Goal: Find contact information: Obtain details needed to contact an individual or organization

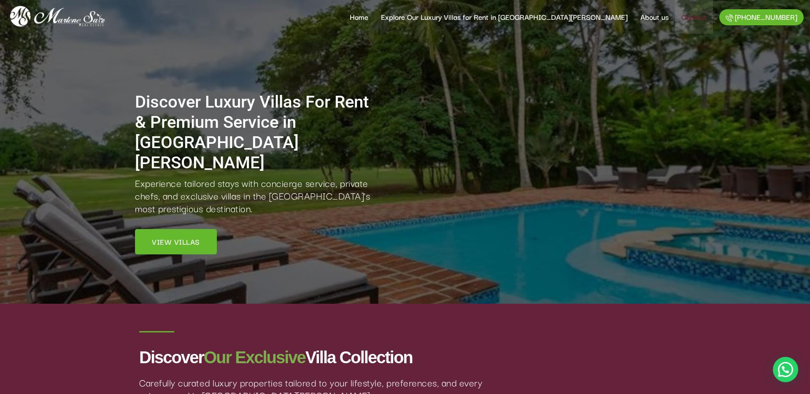
click at [691, 19] on link "Contact" at bounding box center [694, 17] width 38 height 34
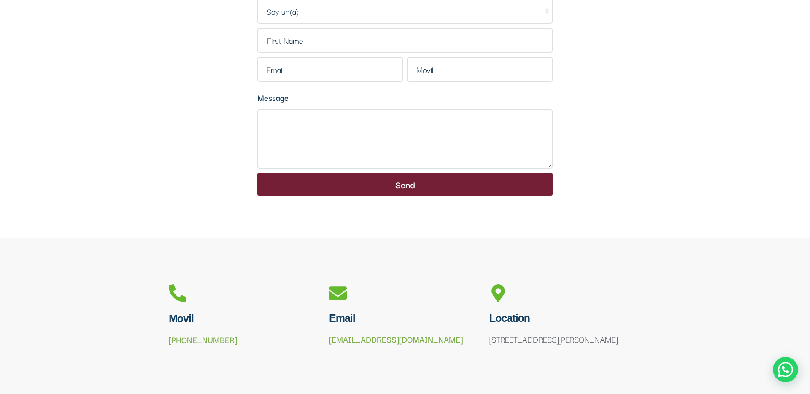
scroll to position [78, 0]
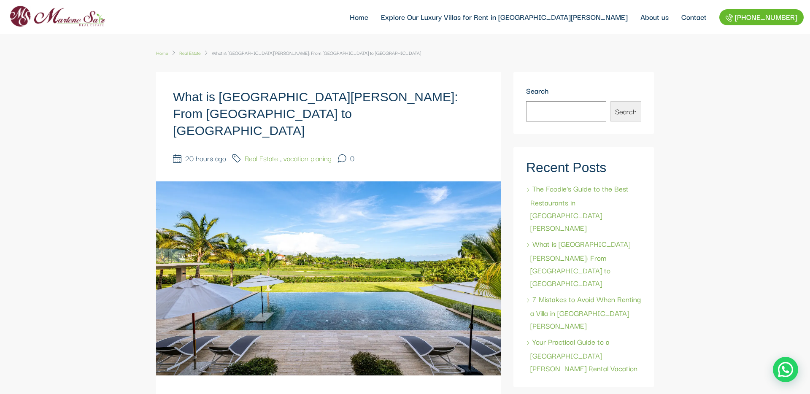
click at [197, 52] on link "Real Estate" at bounding box center [190, 52] width 22 height 13
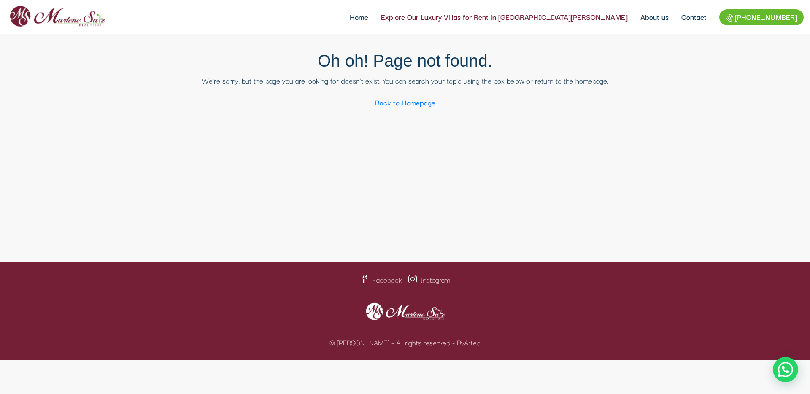
click at [532, 20] on link "Explore Our Luxury Villas for Rent in [GEOGRAPHIC_DATA][PERSON_NAME]" at bounding box center [504, 17] width 259 height 34
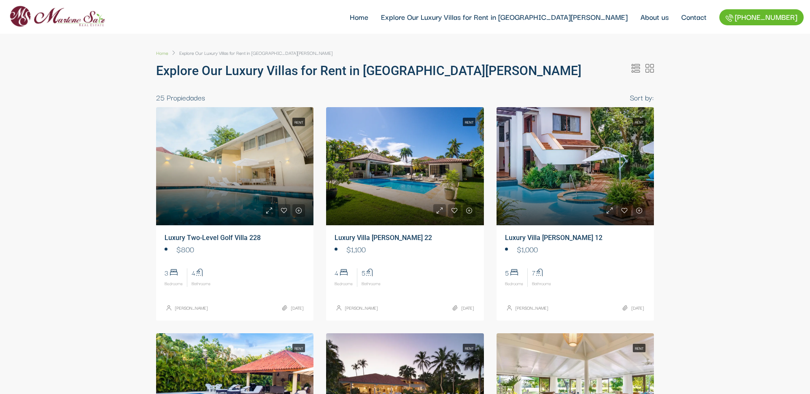
select select
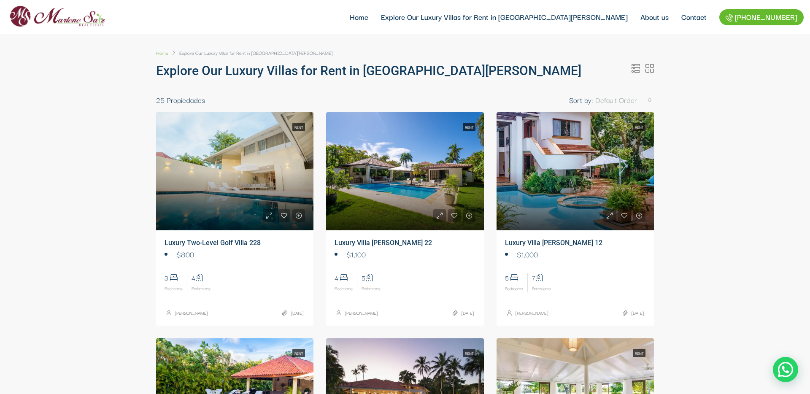
click at [411, 243] on h2 "Luxury Villa [PERSON_NAME] 22" at bounding box center [405, 243] width 140 height 8
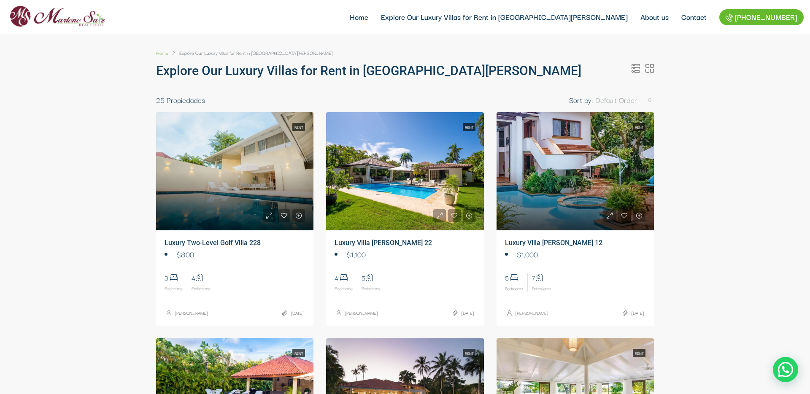
click at [410, 200] on link at bounding box center [404, 171] width 157 height 118
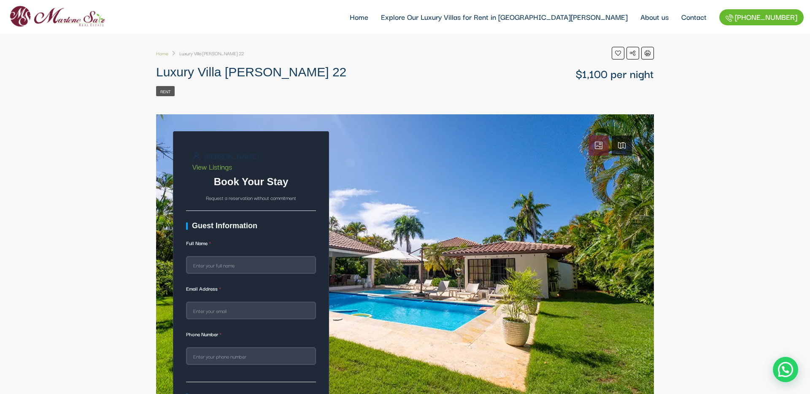
click at [39, 19] on img at bounding box center [57, 16] width 102 height 27
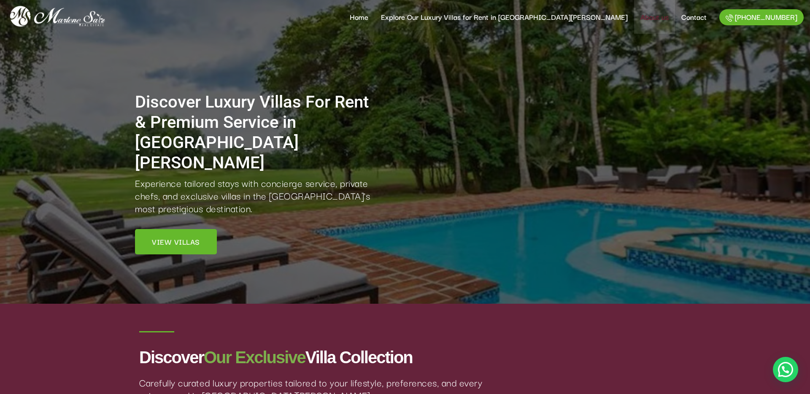
click at [646, 18] on link "About us" at bounding box center [654, 17] width 41 height 34
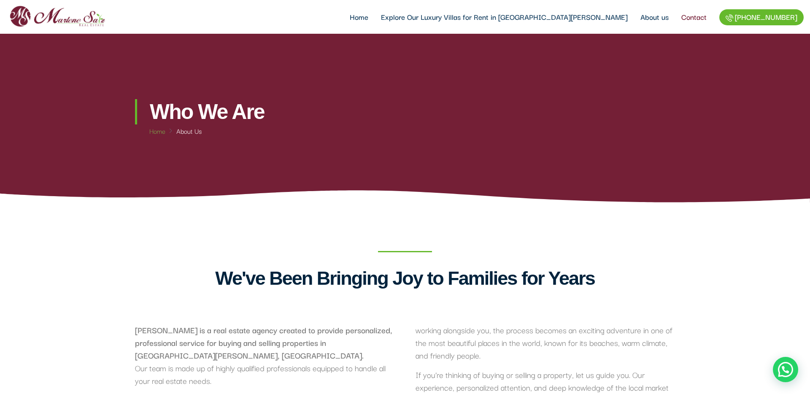
click at [699, 24] on link "Contact" at bounding box center [694, 17] width 38 height 34
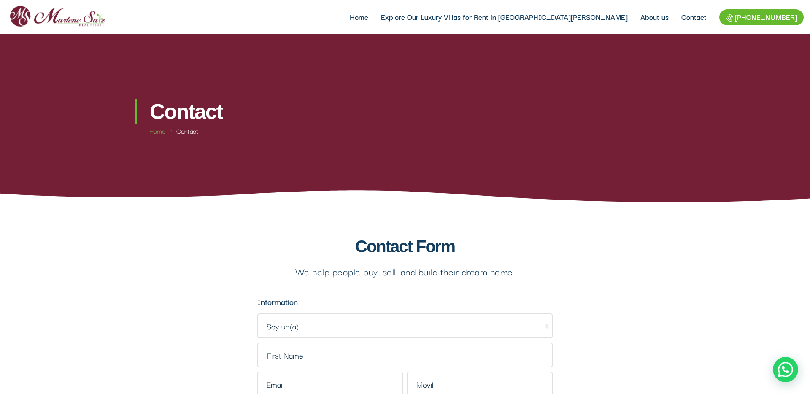
click at [67, 19] on img at bounding box center [57, 16] width 102 height 27
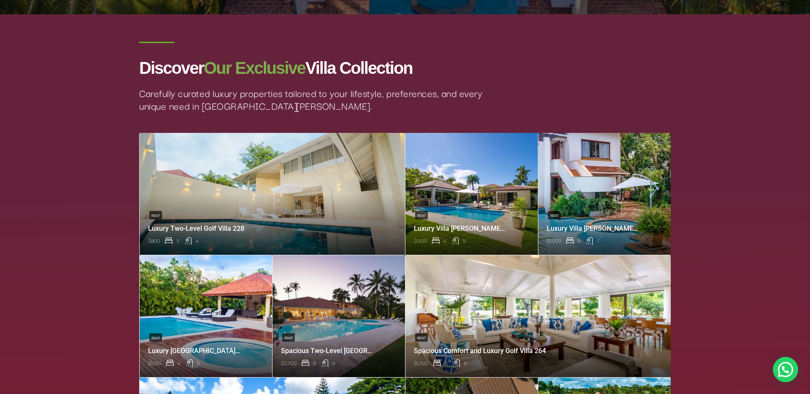
scroll to position [420, 0]
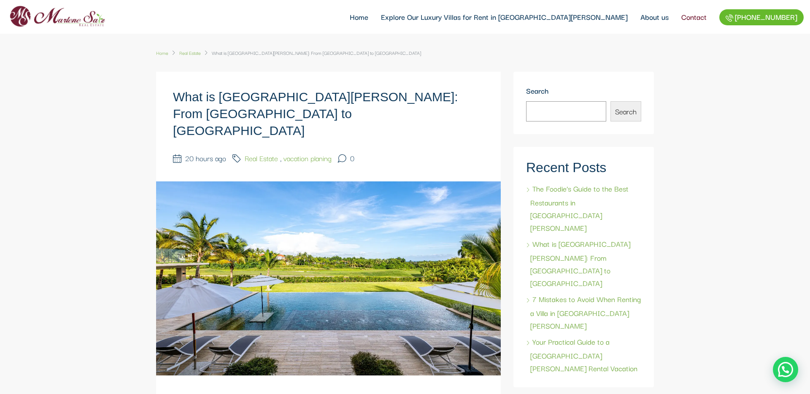
click at [690, 18] on link "Contact" at bounding box center [694, 17] width 38 height 34
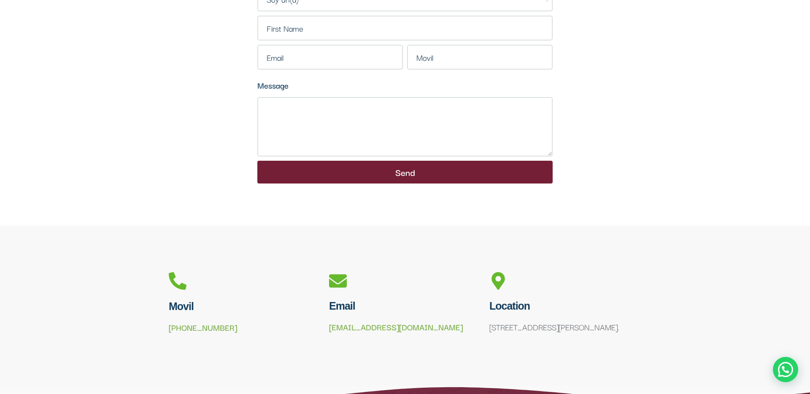
scroll to position [326, 0]
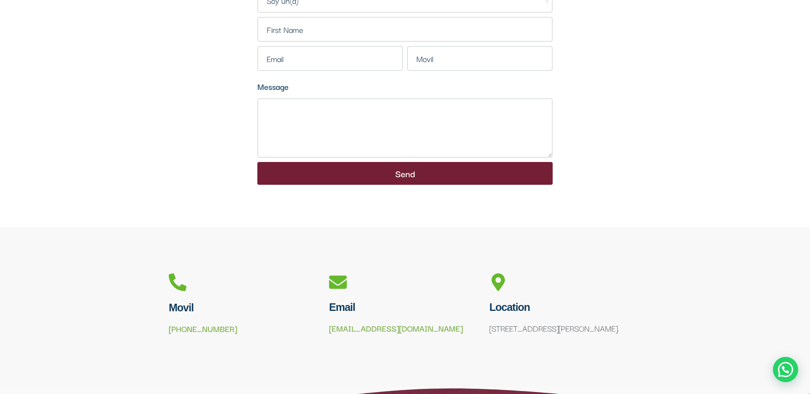
drag, startPoint x: 484, startPoint y: 328, endPoint x: 723, endPoint y: 334, distance: 239.3
click at [723, 335] on section "Movil [PHONE_NUMBER] Email [EMAIL_ADDRESS][DOMAIN_NAME] Location [STREET_ADDRES…" at bounding box center [405, 307] width 810 height 76
click at [480, 287] on div at bounding box center [405, 283] width 152 height 21
drag, startPoint x: 667, startPoint y: 328, endPoint x: 481, endPoint y: 328, distance: 185.2
click at [481, 328] on section "Movil +1 809-430-3848 Email info@marlenesaiz.com Location C. Pedro A. Lluberes …" at bounding box center [405, 307] width 810 height 76
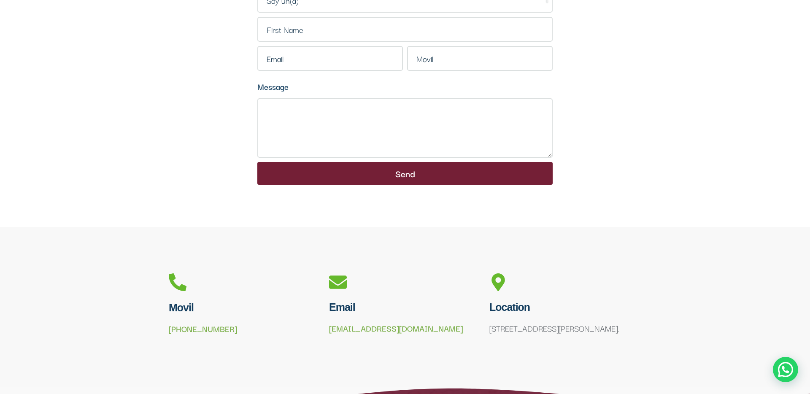
click at [610, 202] on section "Contact Form We help people buy, sell, and build their dream home. Information …" at bounding box center [405, 52] width 810 height 350
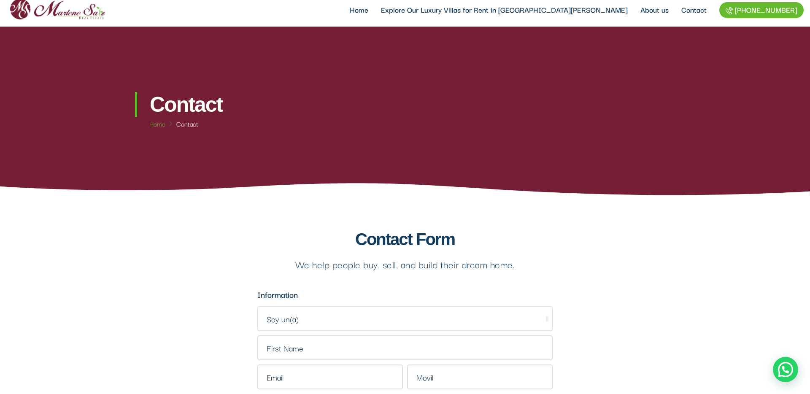
scroll to position [0, 0]
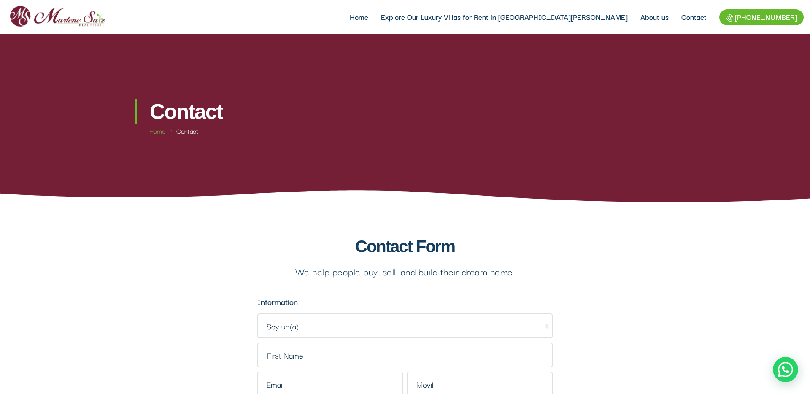
click at [76, 26] on img at bounding box center [57, 16] width 102 height 27
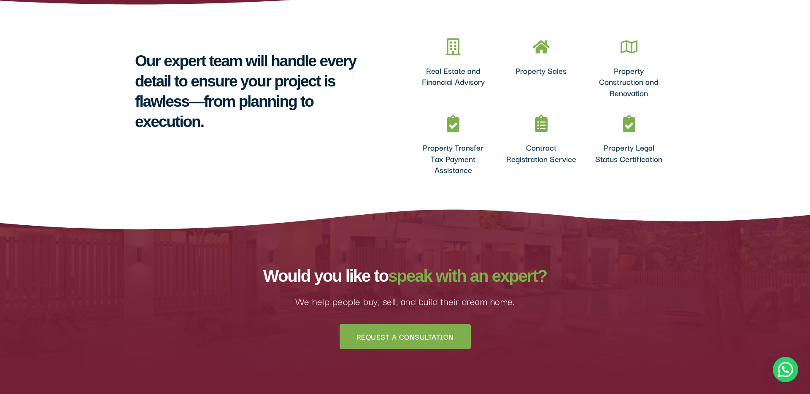
scroll to position [677, 0]
